Goal: Information Seeking & Learning: Learn about a topic

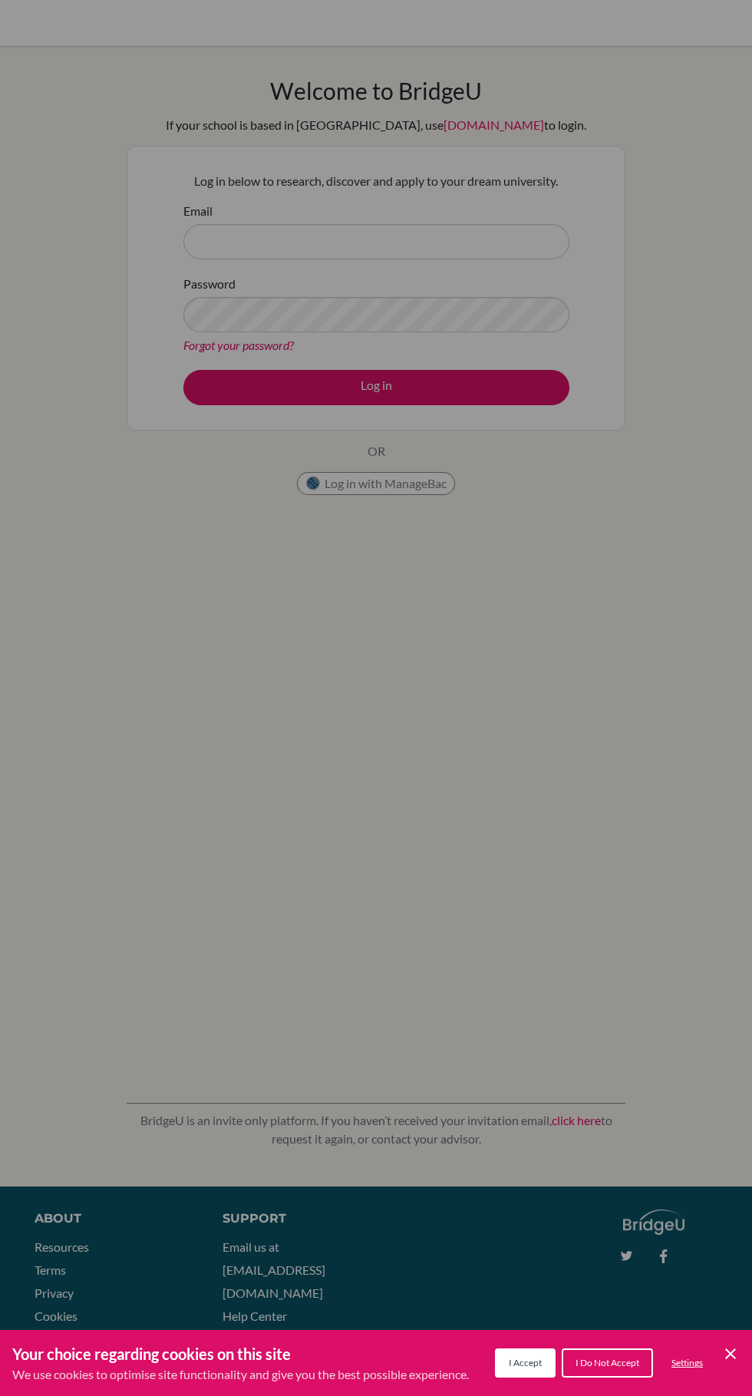
click at [523, 1363] on span "I Accept" at bounding box center [525, 1363] width 33 height 12
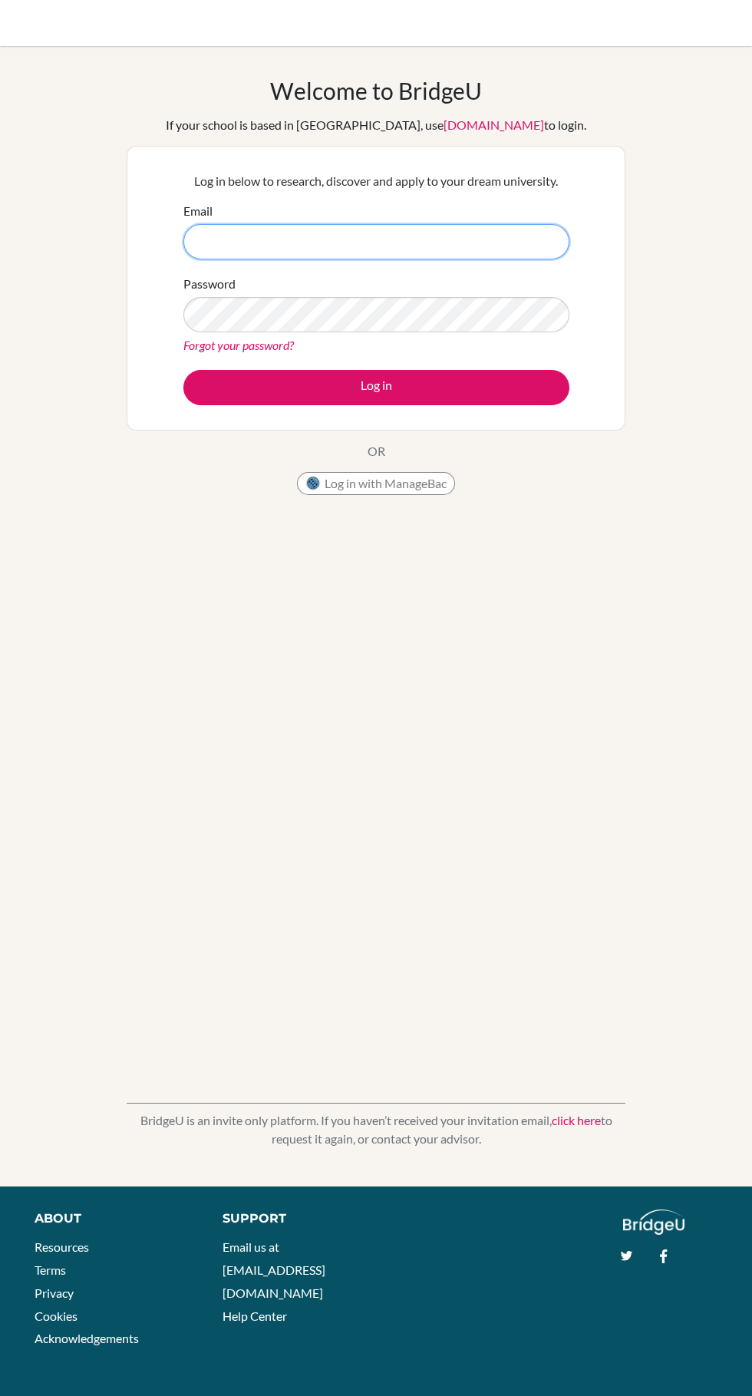
click at [542, 239] on input "Email" at bounding box center [376, 241] width 386 height 35
type input "[EMAIL_ADDRESS][DOMAIN_NAME]"
click at [183, 370] on button "Log in" at bounding box center [376, 387] width 386 height 35
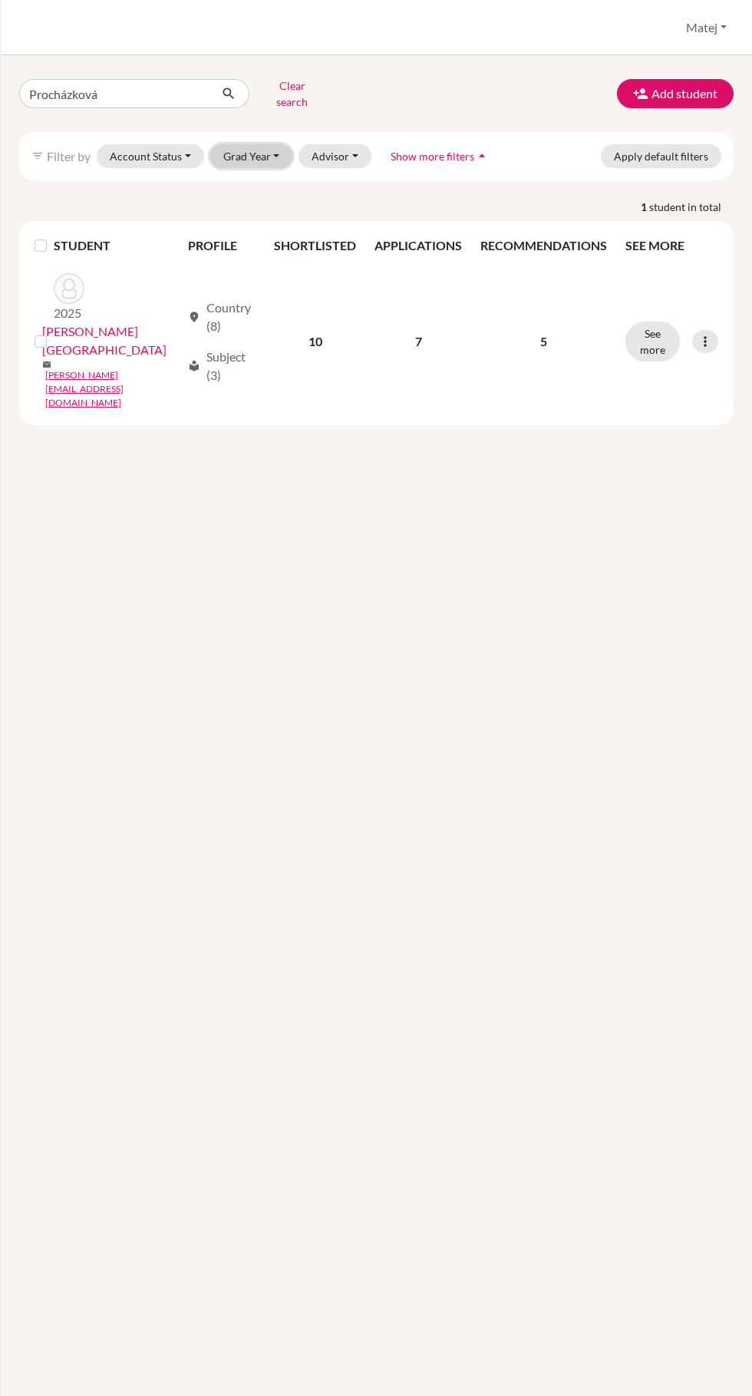
click at [262, 153] on button "Grad Year" at bounding box center [251, 156] width 83 height 24
click at [256, 204] on span "2025" at bounding box center [243, 213] width 28 height 18
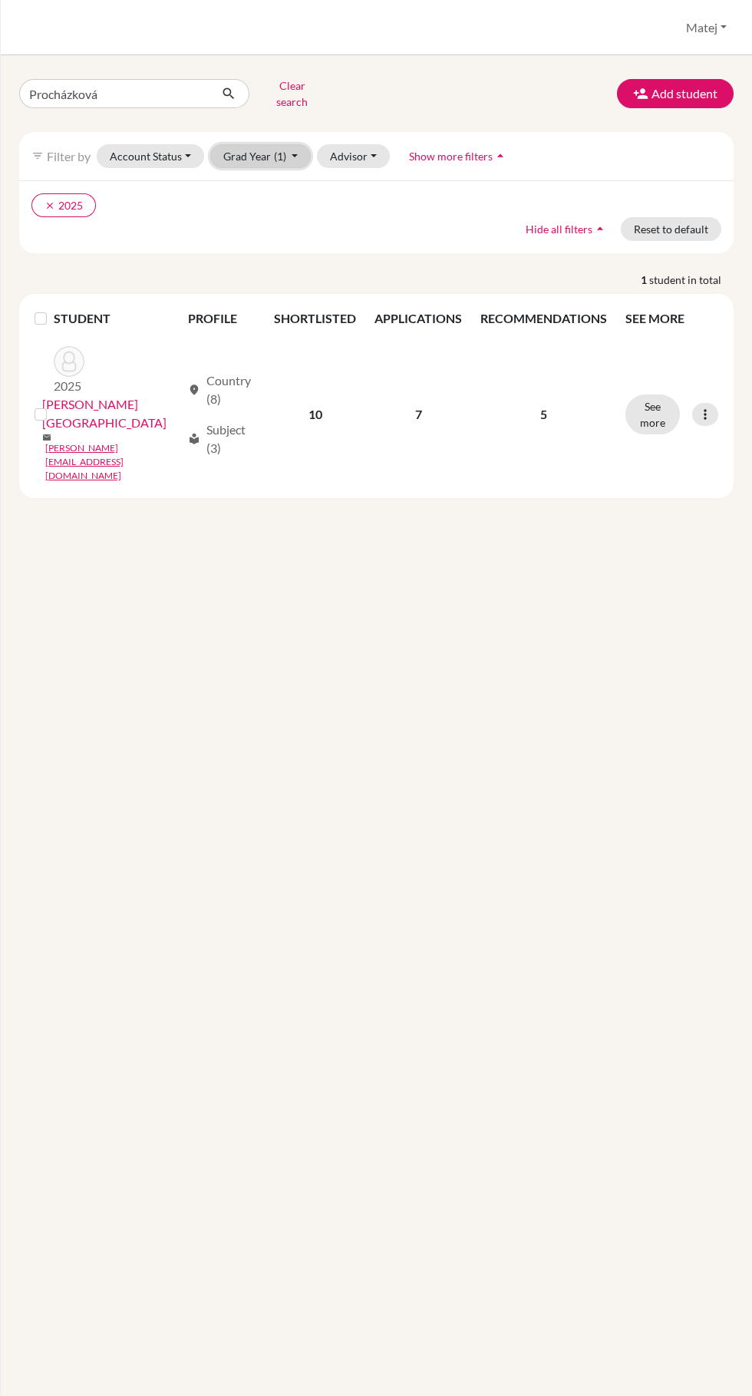
click at [285, 148] on button "Grad Year (1)" at bounding box center [260, 156] width 101 height 24
click at [270, 184] on div "2026" at bounding box center [256, 189] width 54 height 18
click at [279, 150] on span "(2)" at bounding box center [280, 156] width 12 height 13
click at [427, 649] on div "Procházková Clear search Add student filter_list Filter by Account Status Activ…" at bounding box center [376, 725] width 751 height 1340
click at [358, 153] on button "Advisor" at bounding box center [353, 156] width 73 height 24
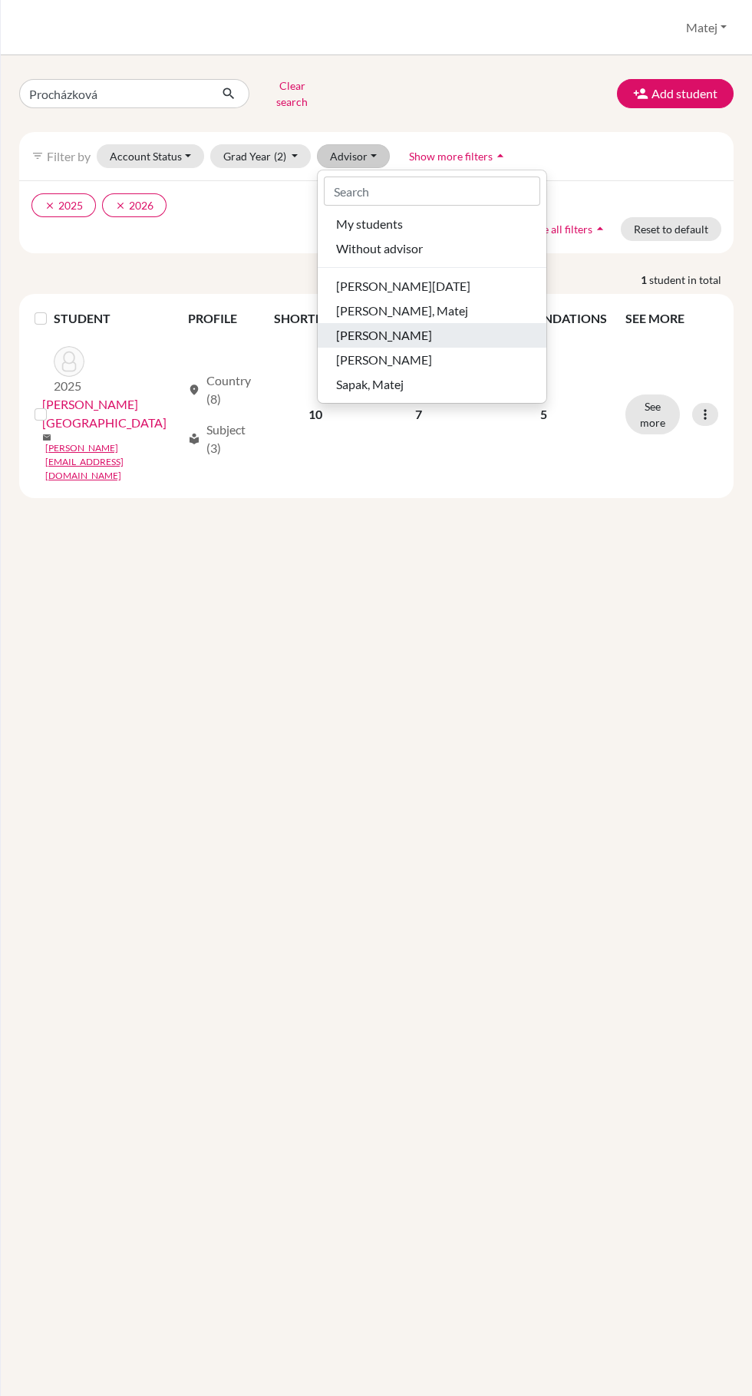
click at [453, 333] on div "Luptakova, Aneta" at bounding box center [432, 335] width 192 height 18
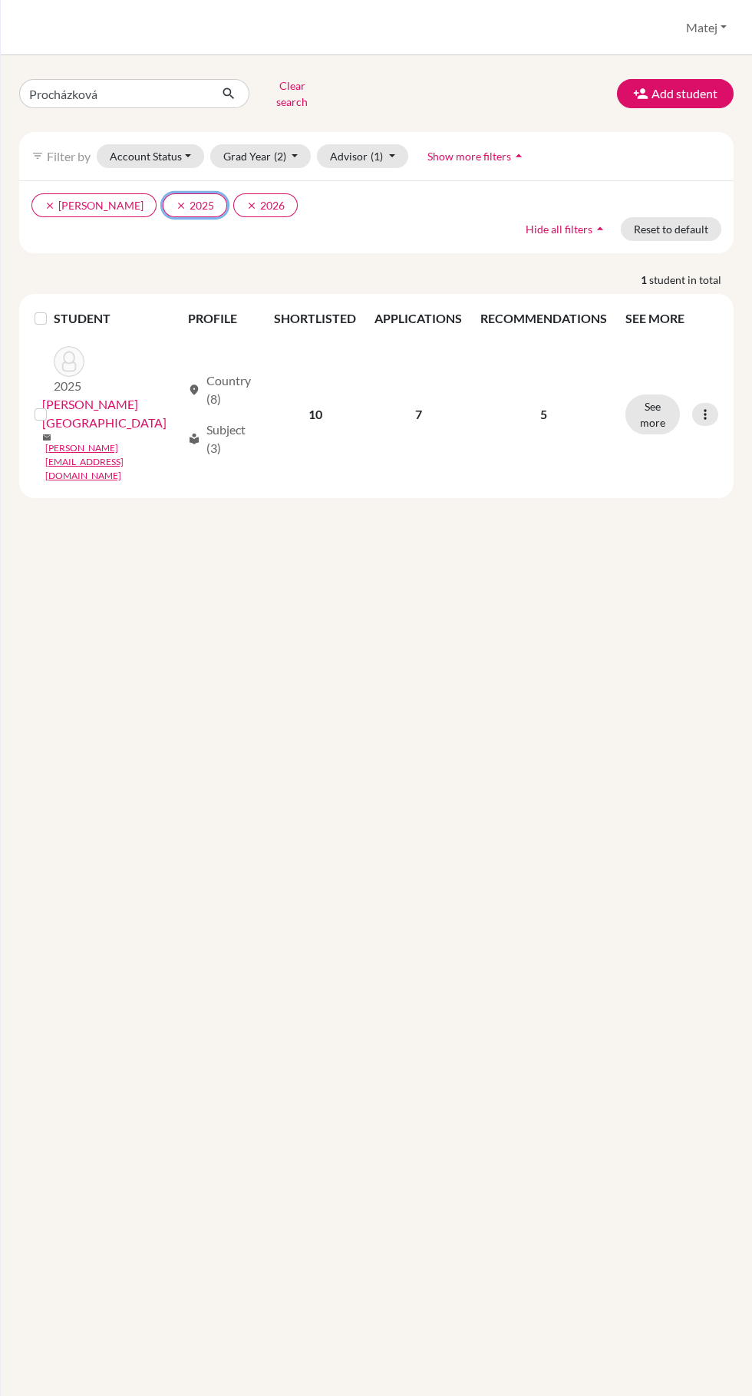
click at [176, 200] on icon "clear" at bounding box center [181, 205] width 11 height 11
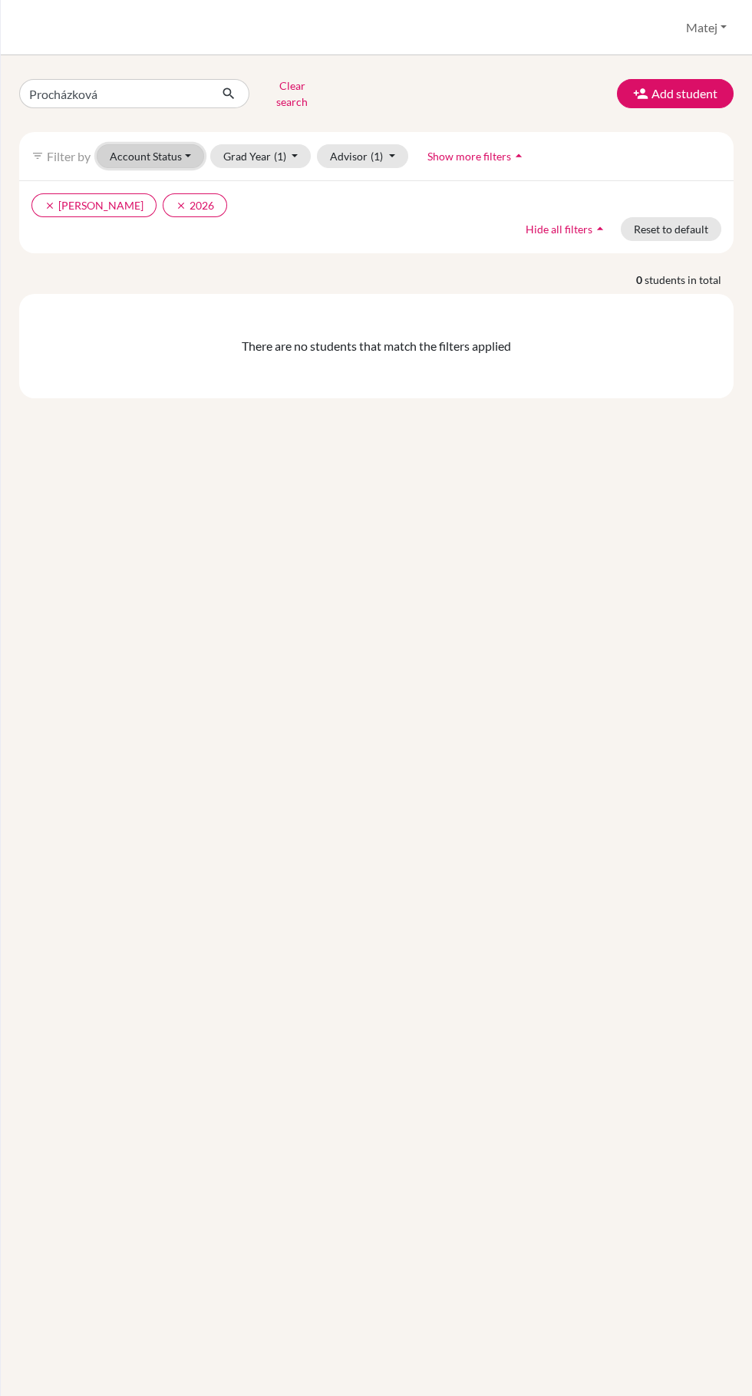
click at [173, 153] on button "Account Status" at bounding box center [150, 156] width 107 height 24
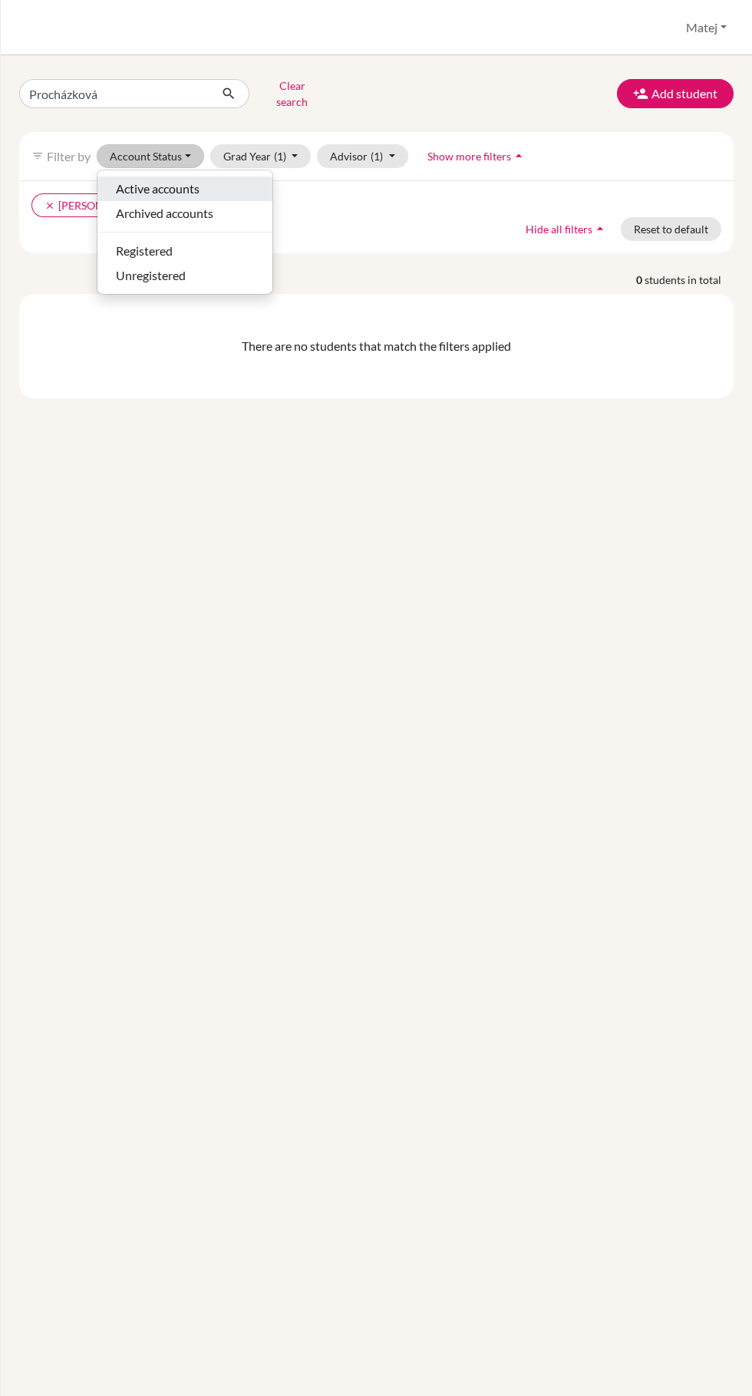
click at [206, 183] on div "Active accounts" at bounding box center [185, 189] width 138 height 18
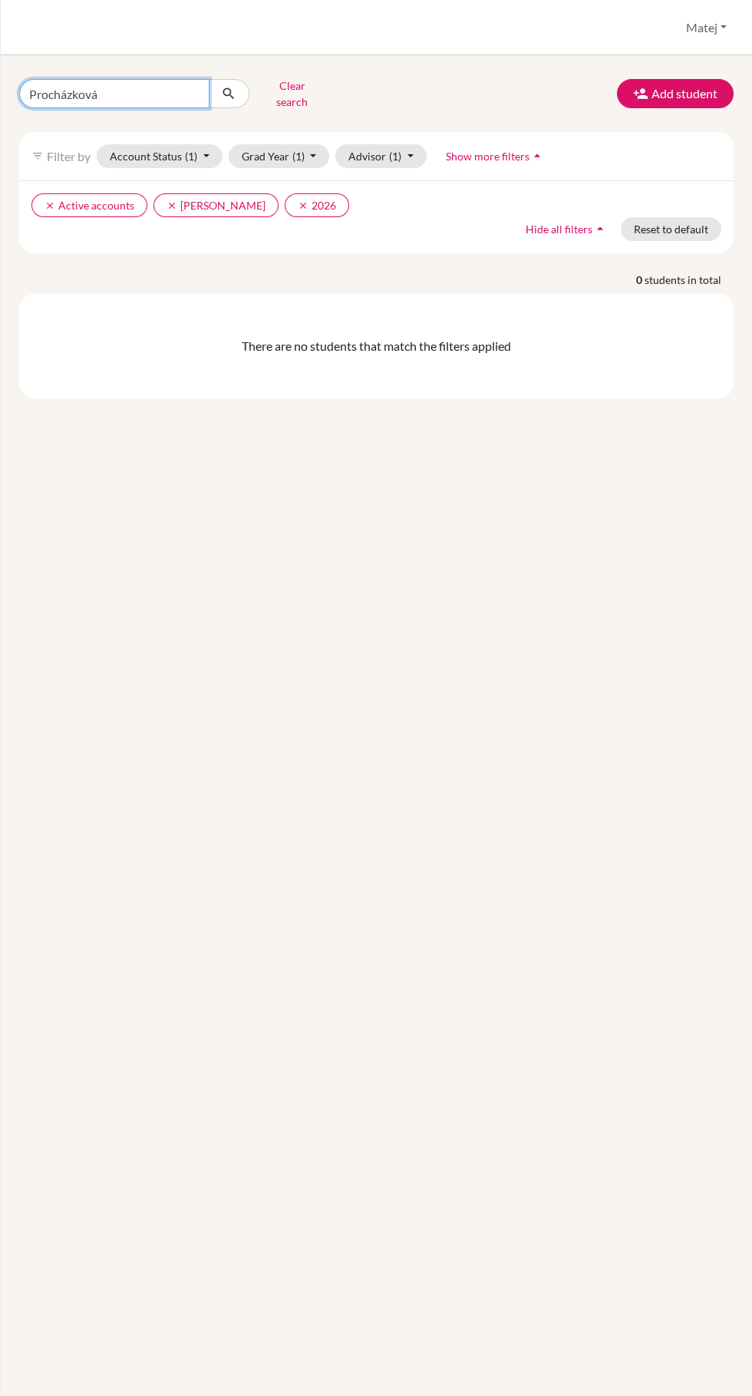
click at [163, 88] on input "Procházková" at bounding box center [114, 93] width 190 height 29
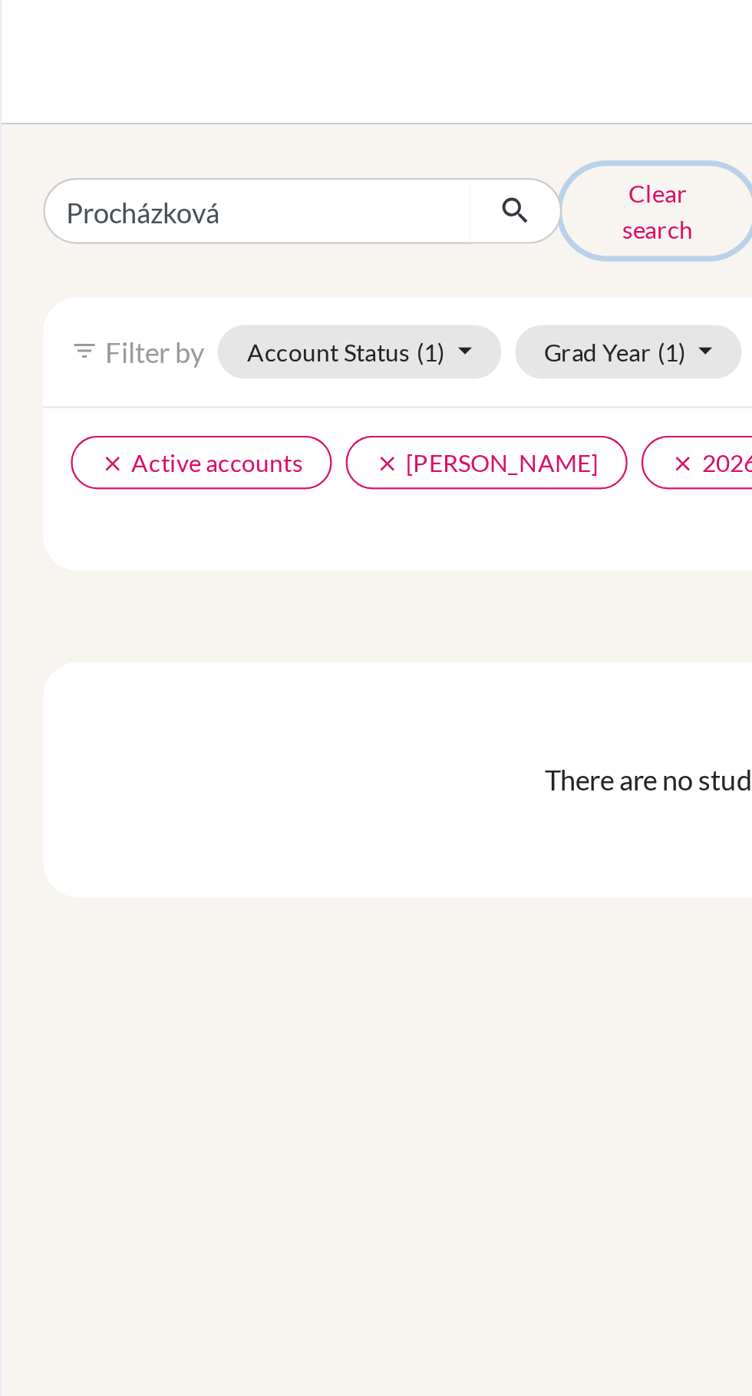
click at [289, 98] on button "Clear search" at bounding box center [291, 94] width 85 height 40
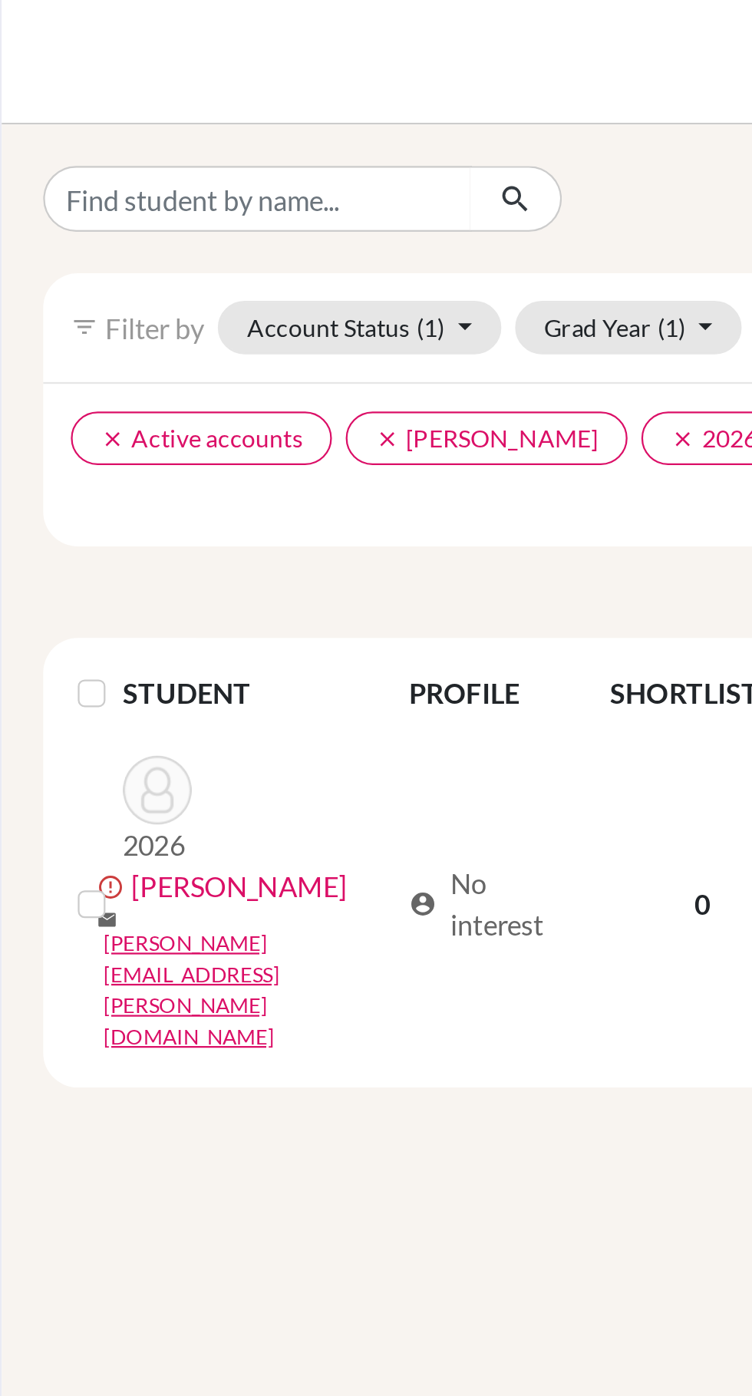
click at [126, 397] on link "Gajdos , Simon" at bounding box center [106, 393] width 96 height 18
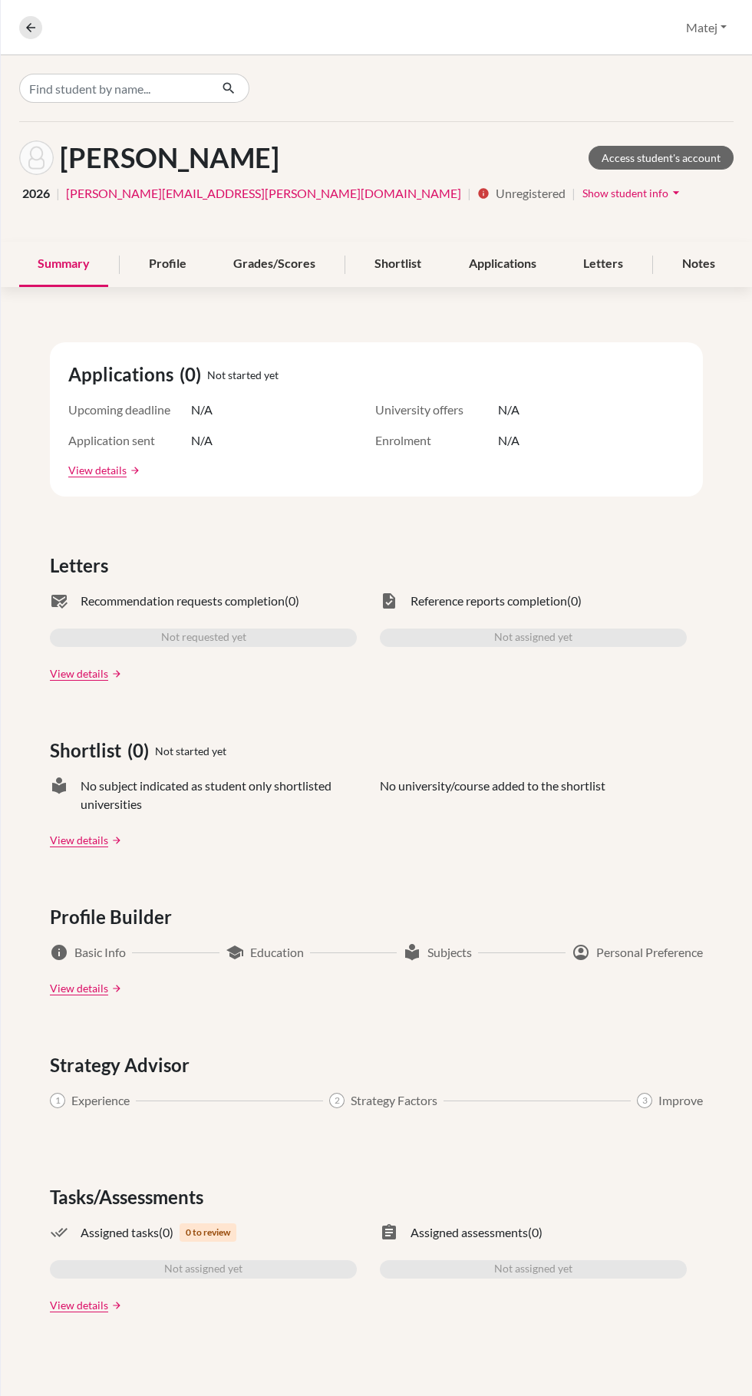
click at [167, 262] on div "Profile" at bounding box center [167, 264] width 74 height 45
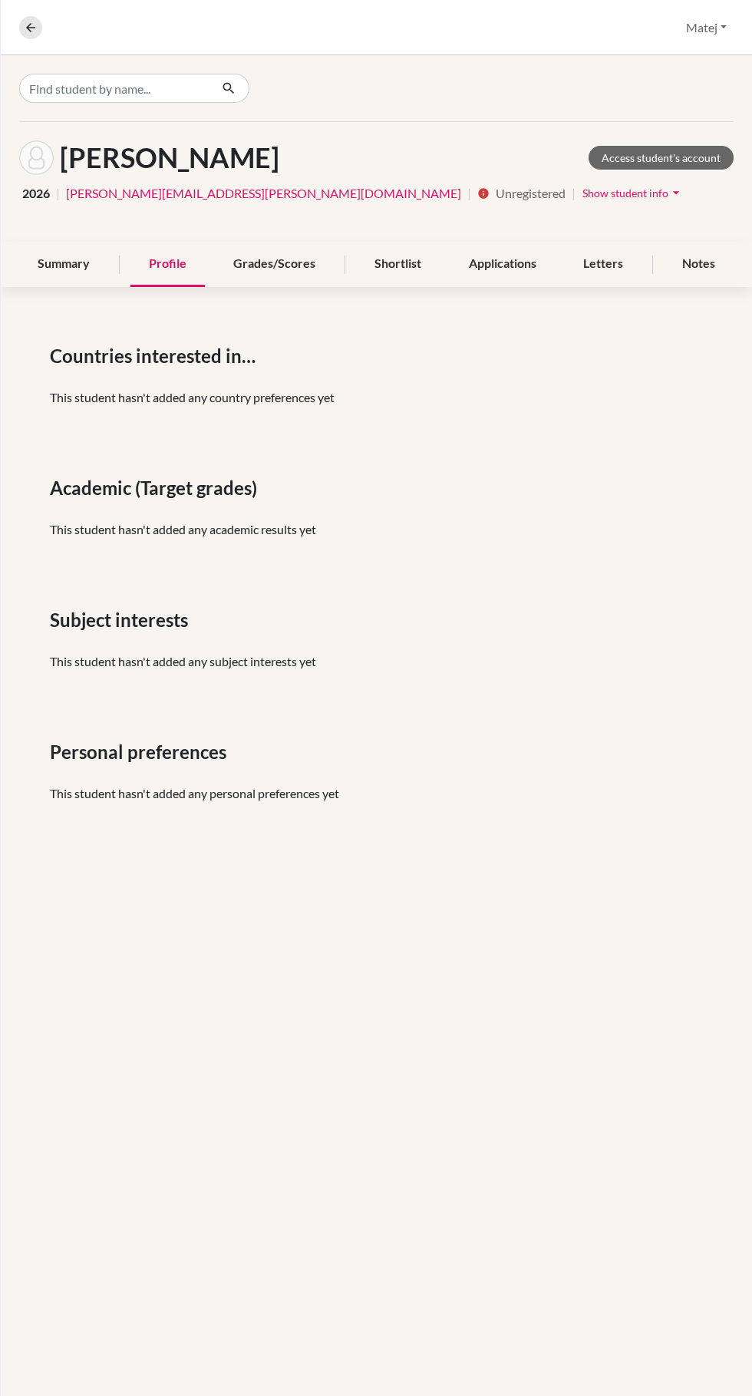
click at [265, 269] on div "Grades/Scores" at bounding box center [274, 264] width 119 height 45
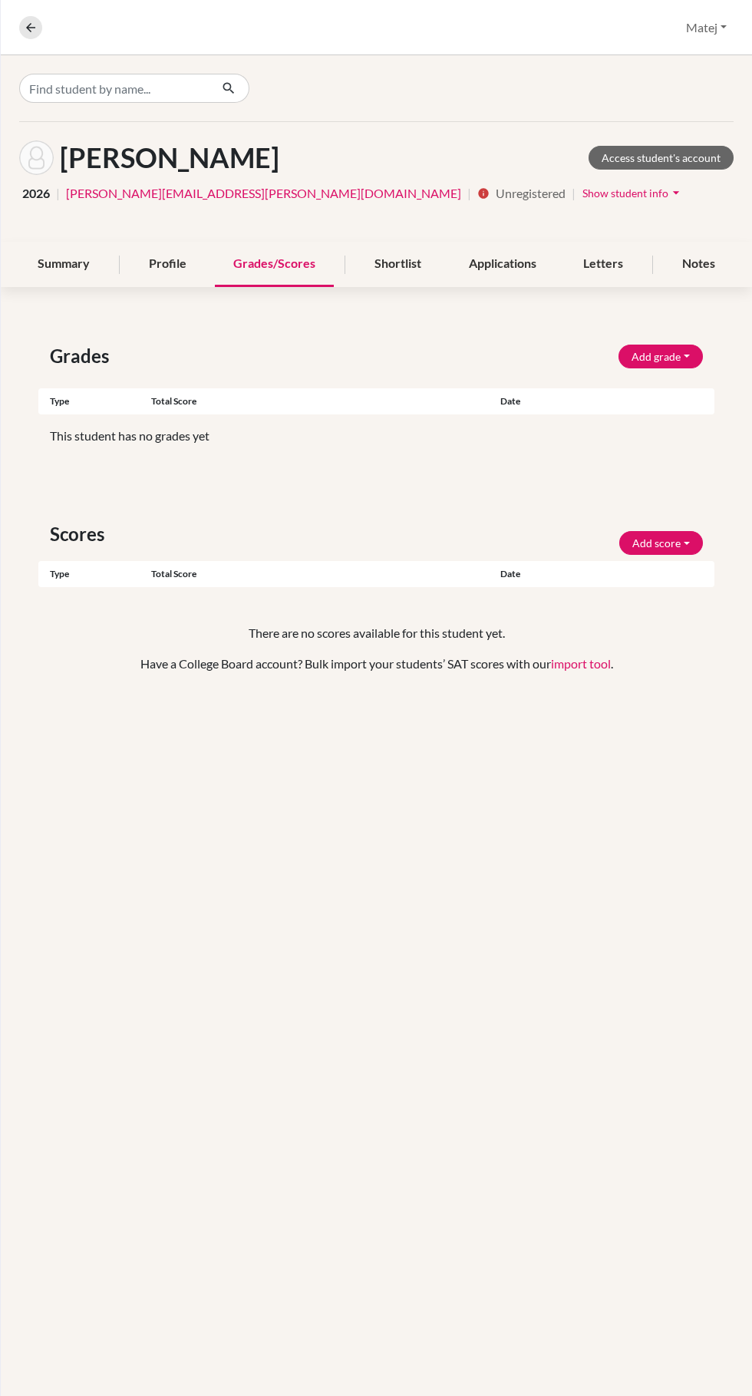
click at [461, 267] on div "Applications" at bounding box center [502, 264] width 104 height 45
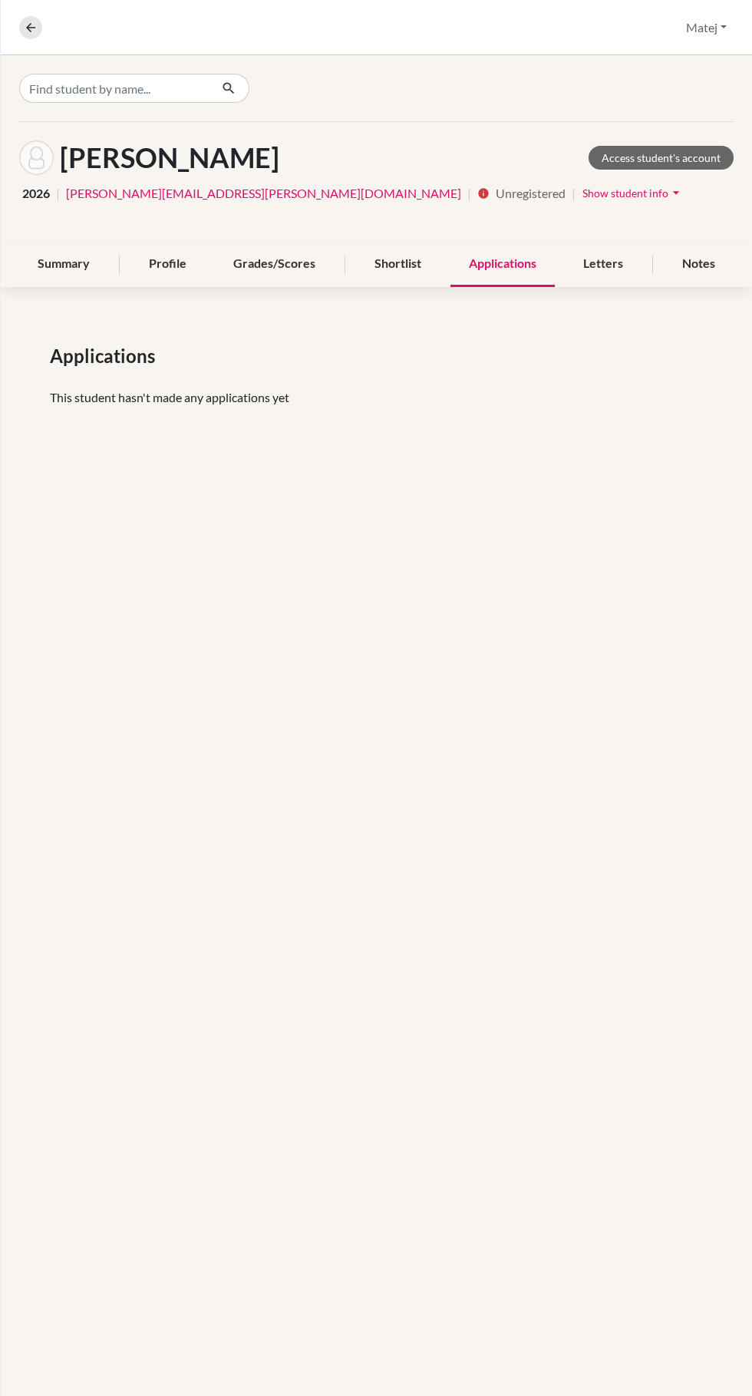
click at [504, 265] on div "Applications" at bounding box center [502, 264] width 104 height 45
click at [397, 264] on div "Shortlist" at bounding box center [398, 264] width 84 height 45
click at [511, 269] on div "Applications" at bounding box center [502, 264] width 104 height 45
